Goal: Consume media (video, audio): Consume media (video, audio)

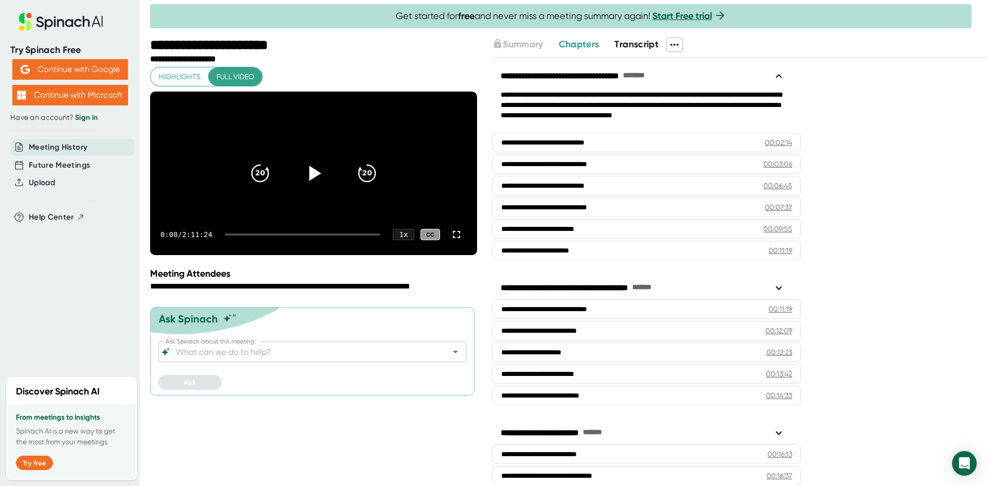
click at [312, 180] on icon at bounding box center [315, 173] width 12 height 15
click at [367, 176] on icon "20" at bounding box center [367, 173] width 26 height 26
click at [370, 184] on icon "20" at bounding box center [367, 173] width 26 height 26
click at [261, 185] on icon "20" at bounding box center [260, 173] width 26 height 26
click at [365, 181] on icon "20" at bounding box center [367, 173] width 26 height 26
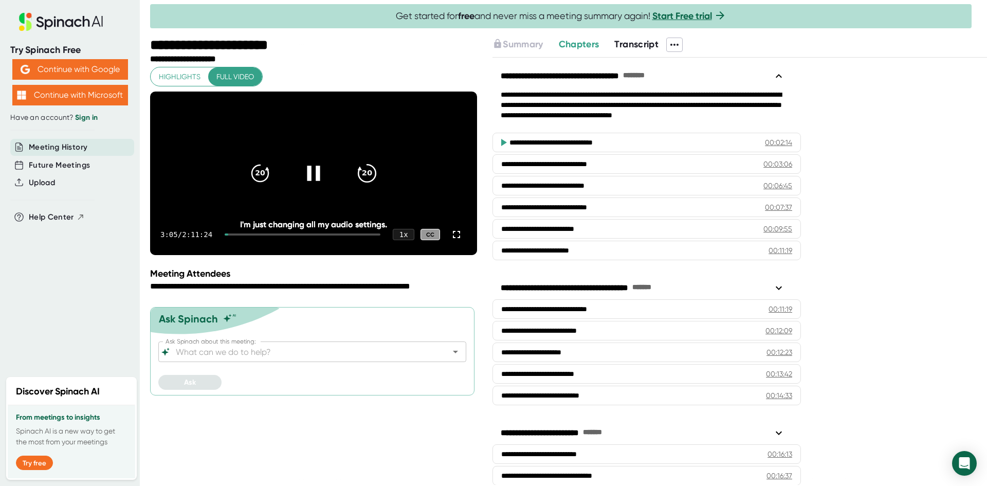
click at [367, 186] on icon "20" at bounding box center [367, 173] width 26 height 26
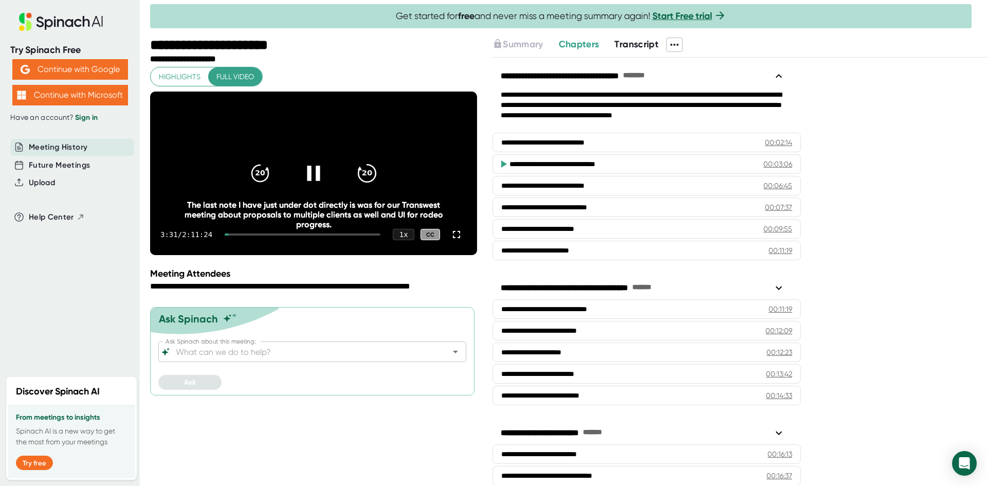
click at [373, 181] on icon "20" at bounding box center [367, 173] width 26 height 26
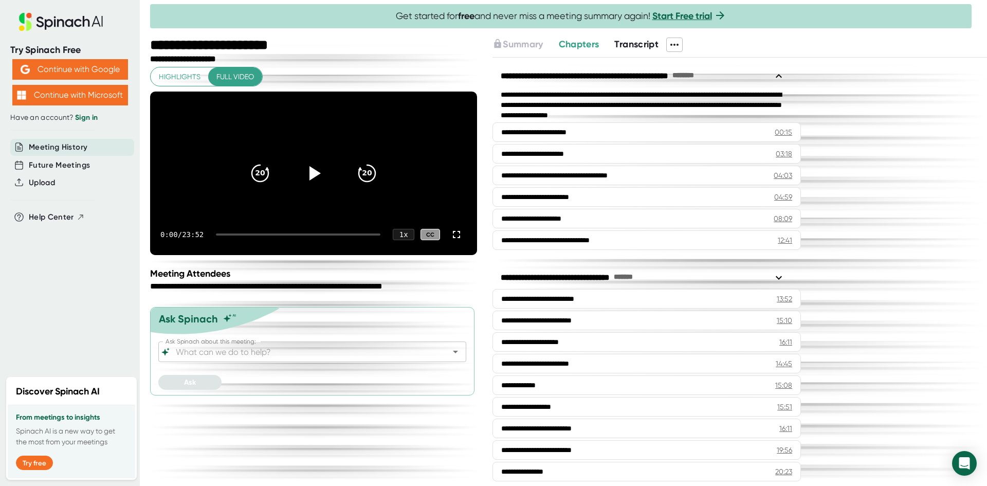
scroll to position [113, 0]
